Goal: Transaction & Acquisition: Purchase product/service

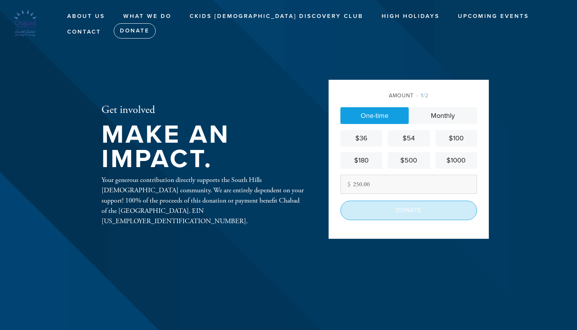
type input "250.00"
click at [397, 210] on input "Donate" at bounding box center [408, 210] width 137 height 19
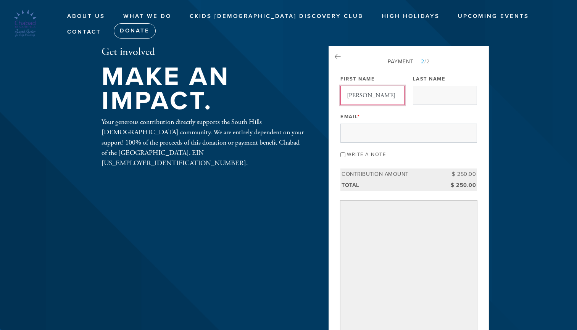
type input "[PERSON_NAME]"
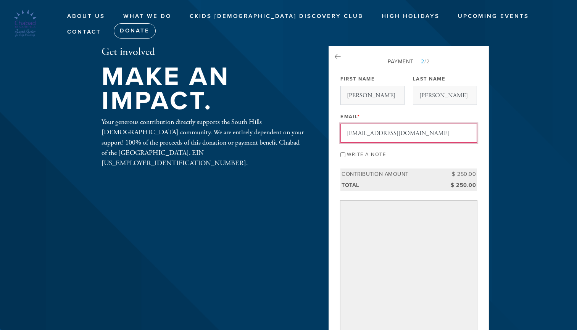
type input "[EMAIL_ADDRESS][DOMAIN_NAME]"
click at [345, 153] on input "Write a note" at bounding box center [342, 154] width 5 height 5
checkbox input "true"
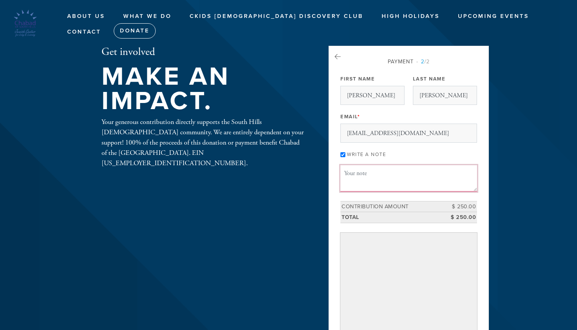
click at [353, 172] on textarea "Message or dedication" at bounding box center [408, 178] width 137 height 26
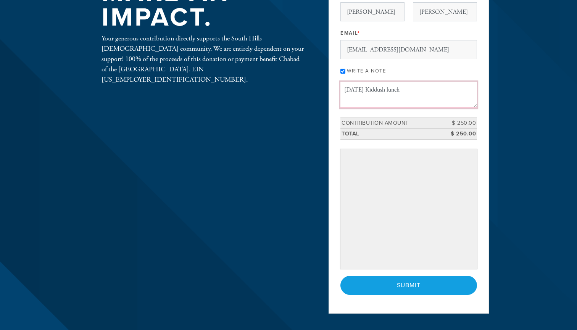
scroll to position [84, 0]
type textarea "2025-09-27 Kiddush lunch"
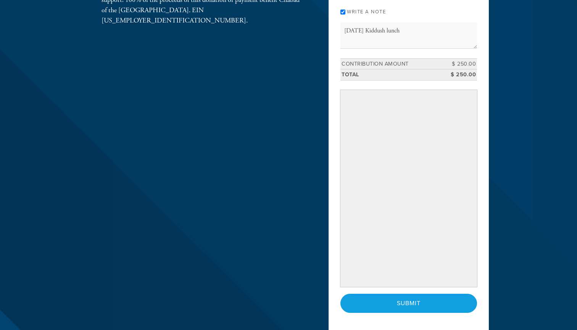
scroll to position [146, 0]
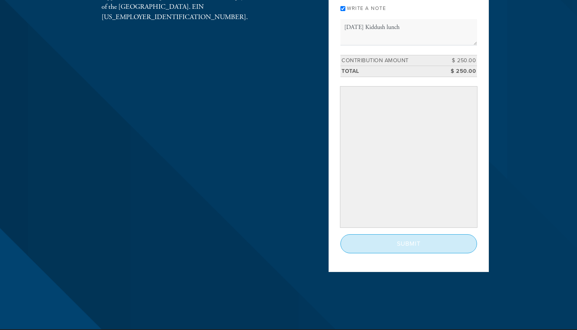
click at [404, 241] on input "Submit" at bounding box center [408, 243] width 137 height 19
